Goal: Book appointment/travel/reservation

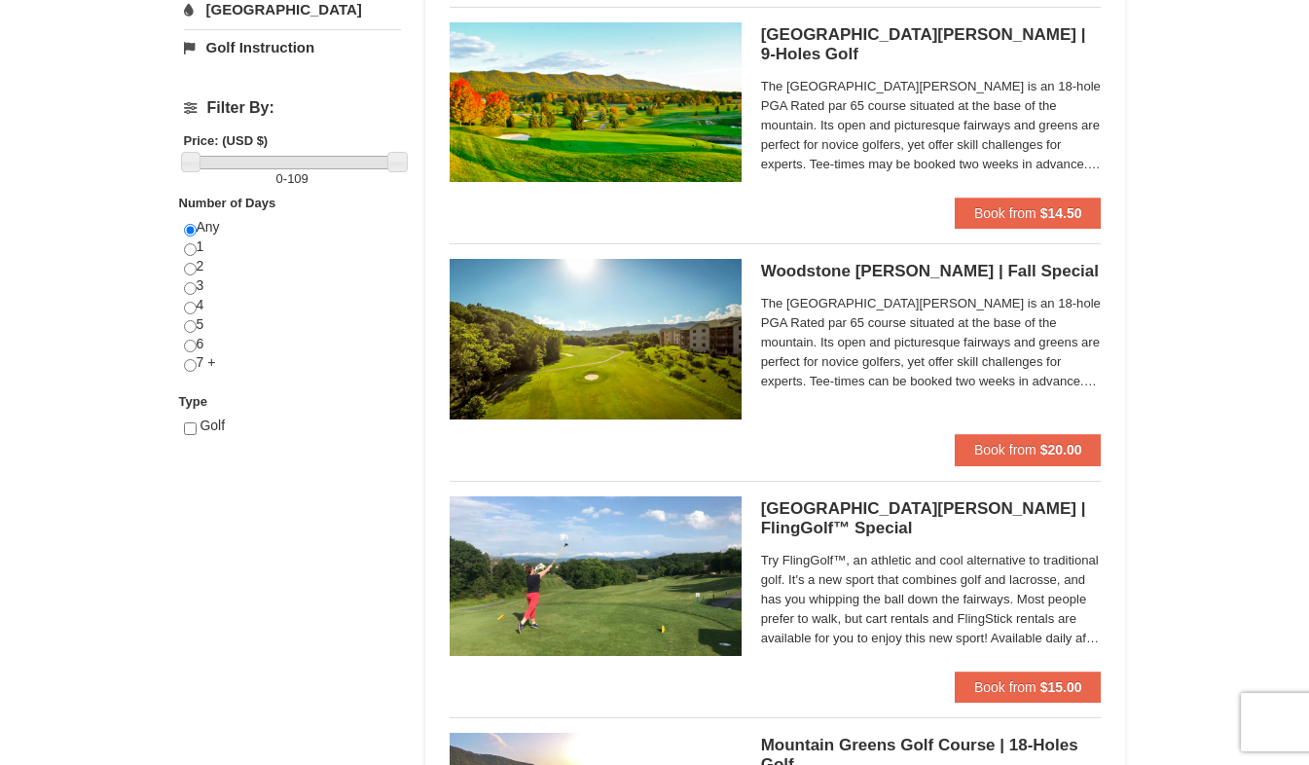
scroll to position [701, 0]
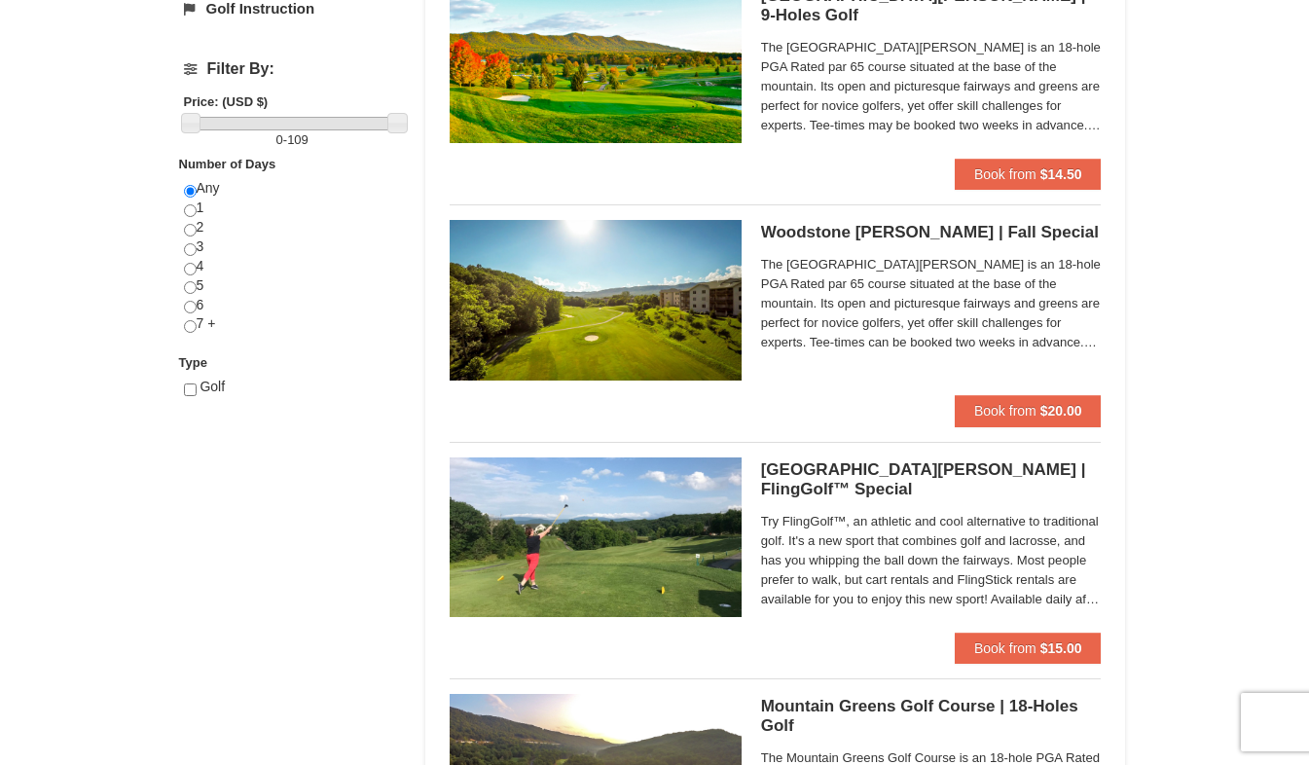
click at [1227, 174] on div "× Categories List Filter My Itinerary Questions? [PHONE_NUMBER] Lodging Arrival…" at bounding box center [654, 523] width 1309 height 2313
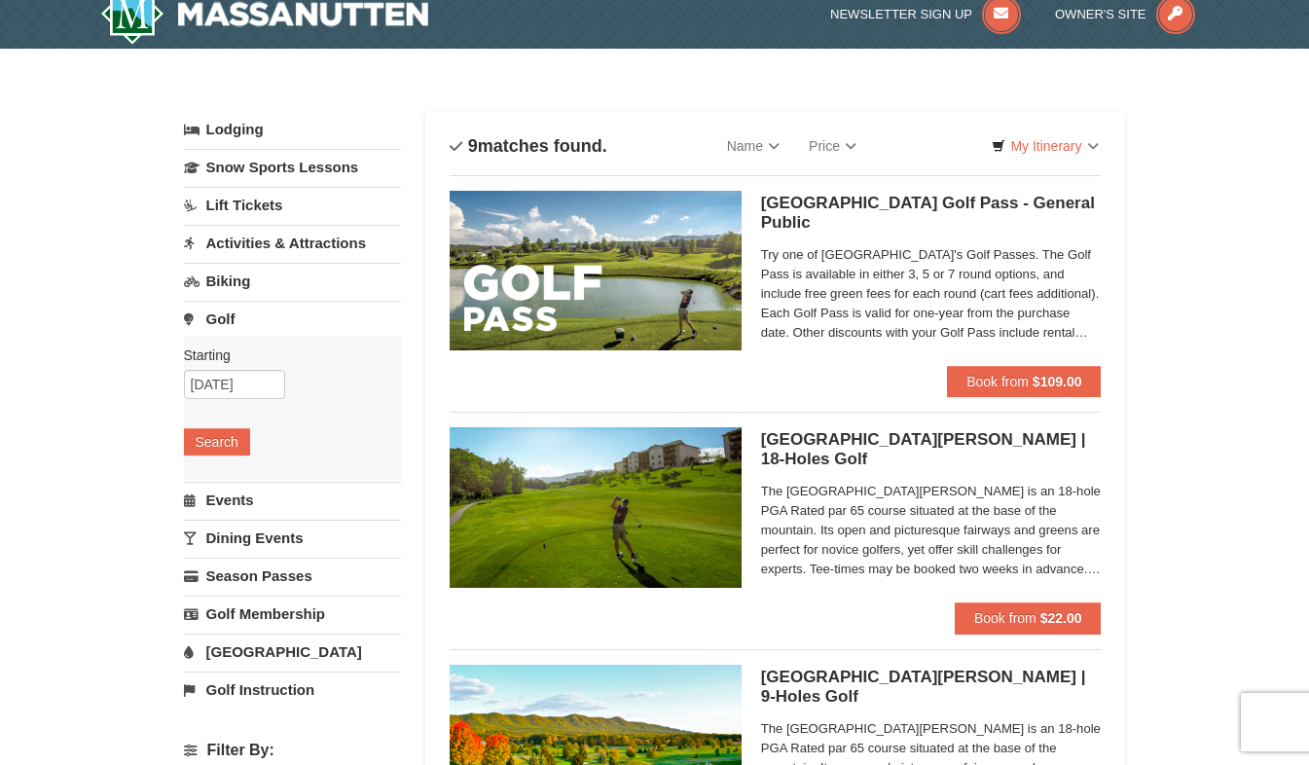
scroll to position [0, 0]
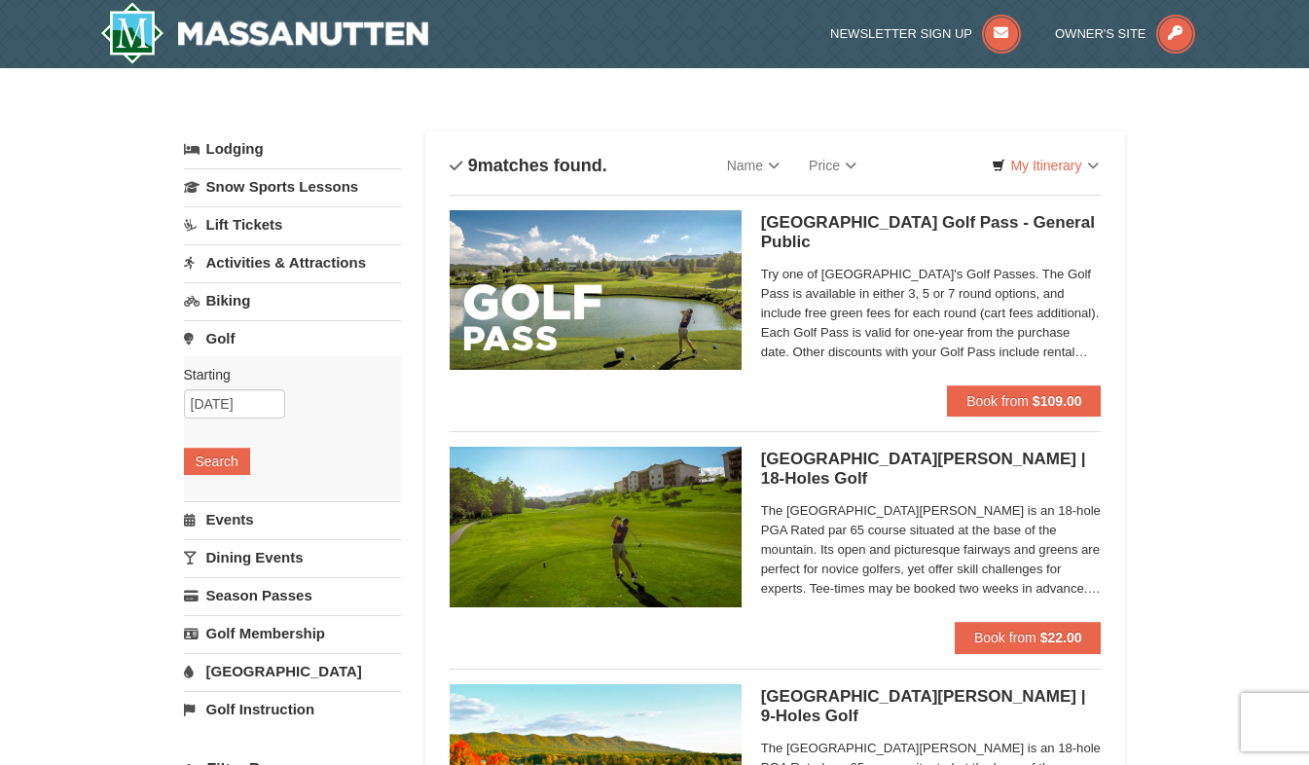
click at [282, 268] on link "Activities & Attractions" at bounding box center [292, 262] width 217 height 36
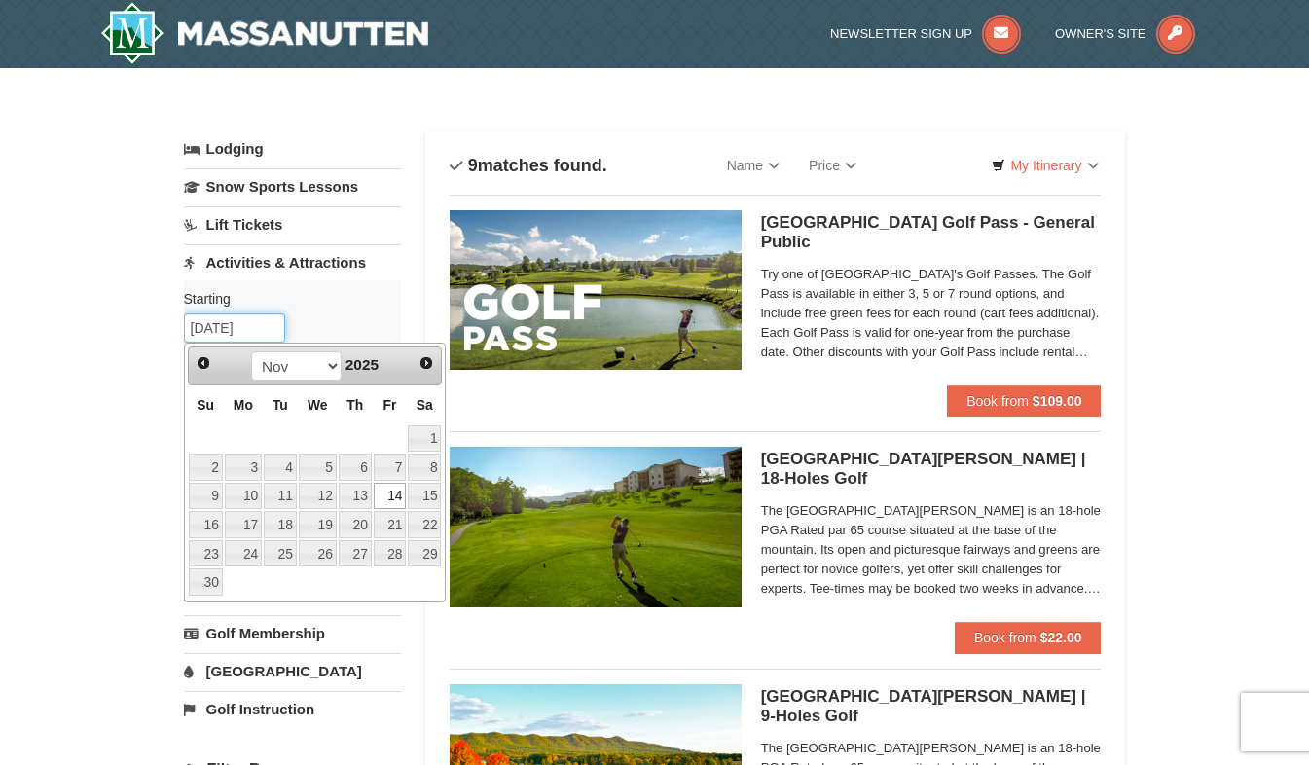
click at [244, 335] on input "[DATE]" at bounding box center [234, 327] width 101 height 29
click at [385, 495] on link "14" at bounding box center [390, 496] width 33 height 27
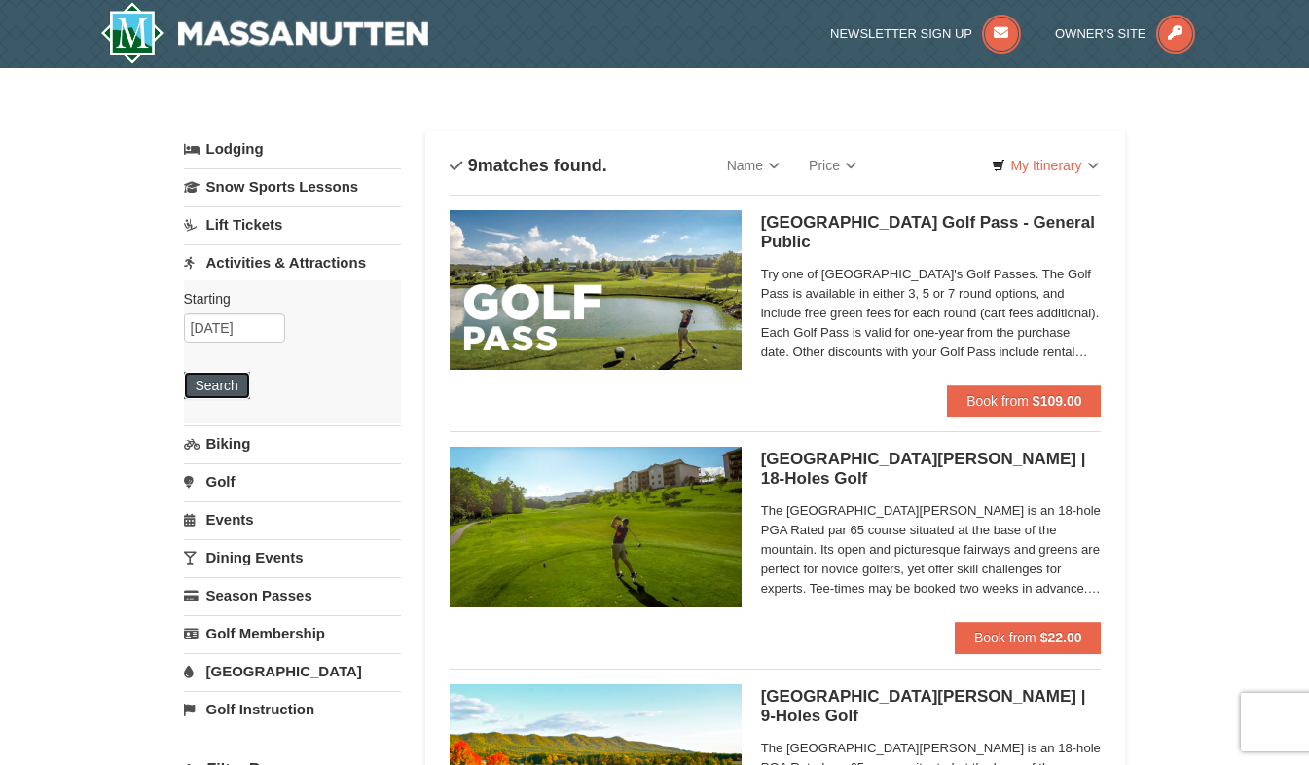
click at [197, 391] on button "Search" at bounding box center [217, 385] width 66 height 27
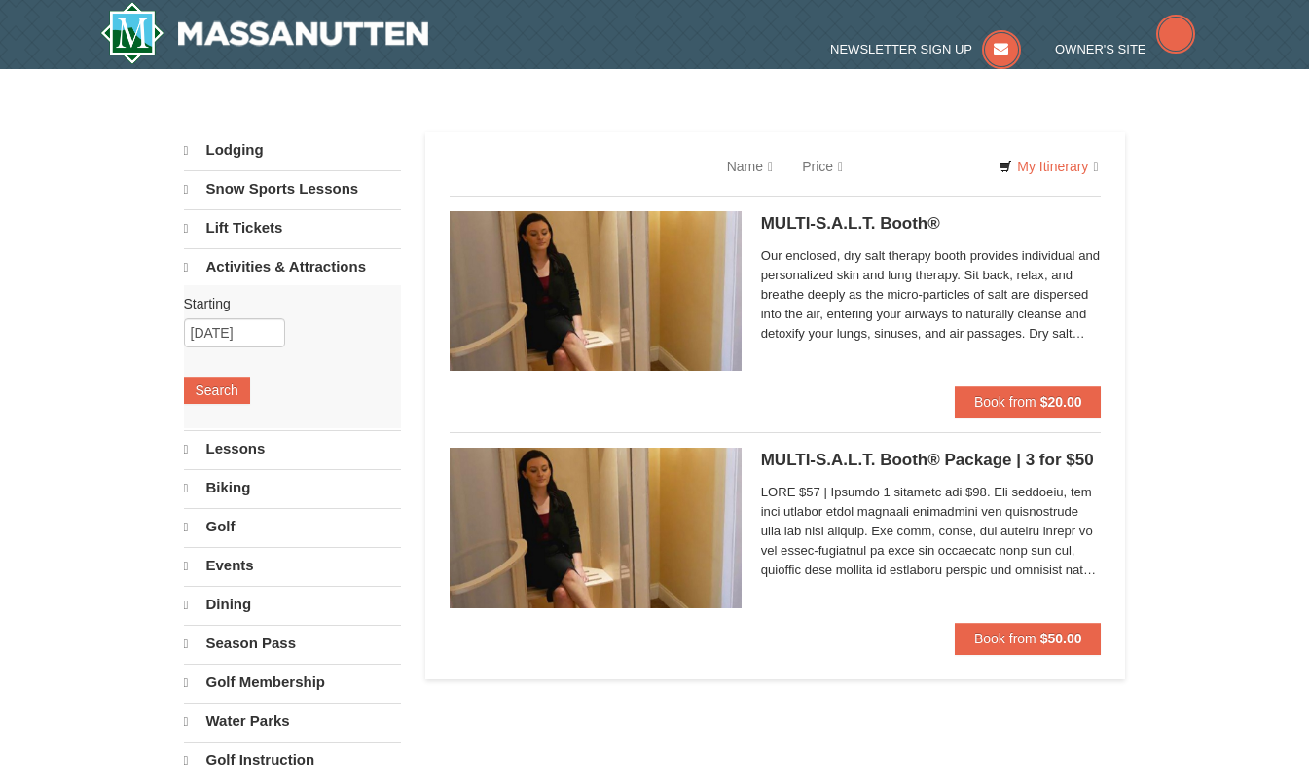
select select "10"
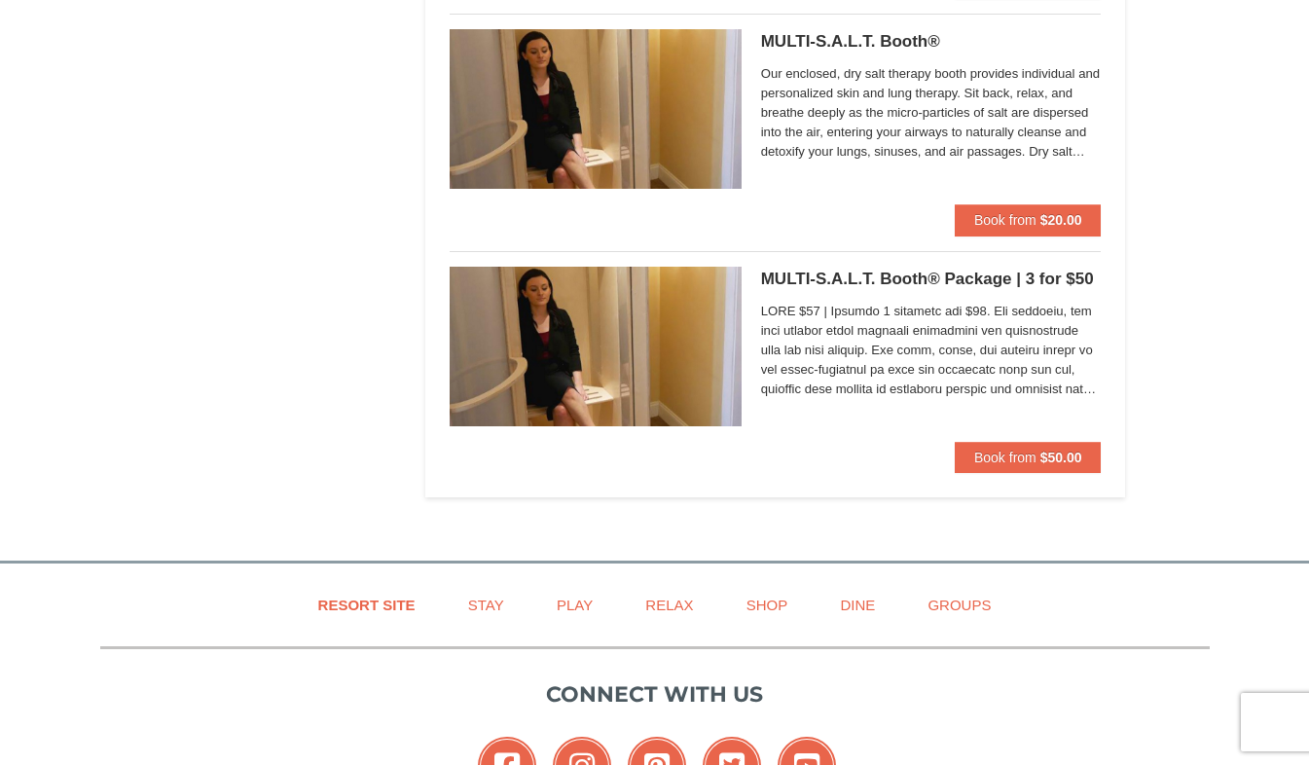
scroll to position [3738, 0]
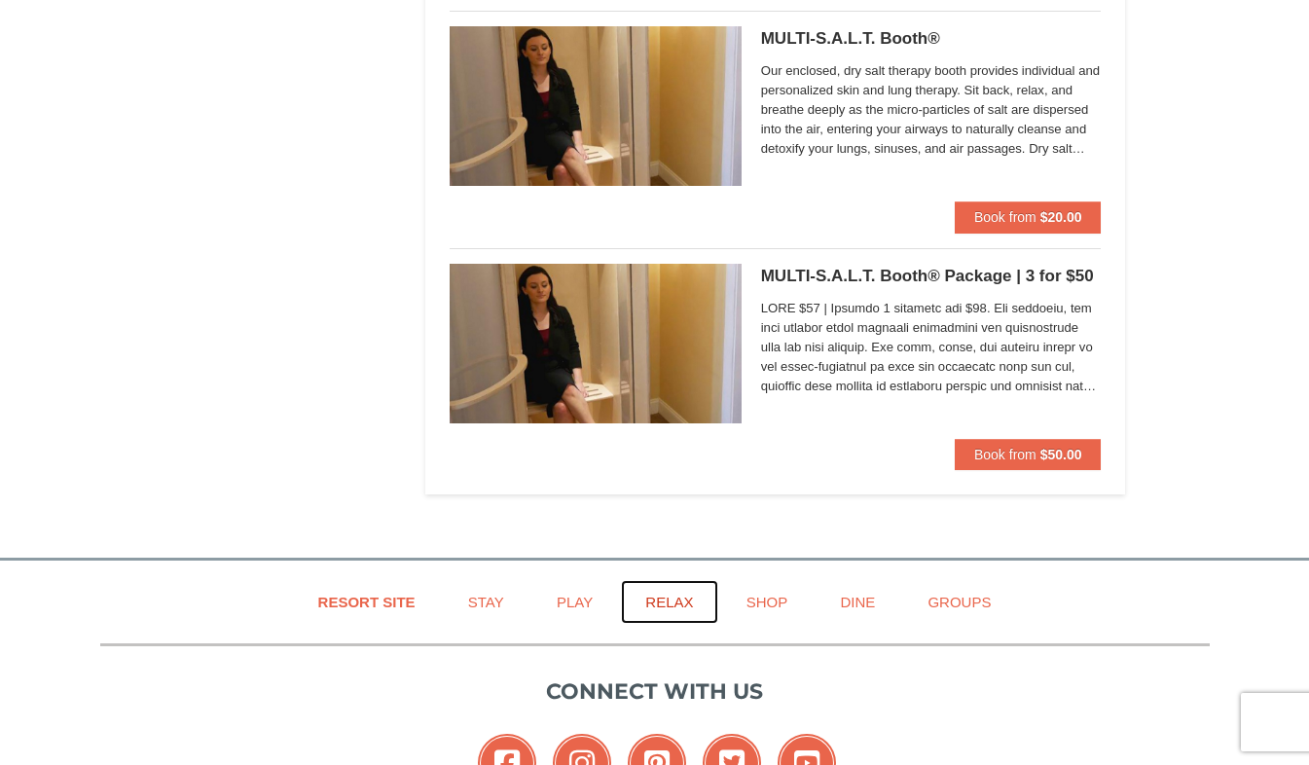
click at [676, 603] on link "Relax" at bounding box center [669, 602] width 96 height 44
